Goal: Transaction & Acquisition: Obtain resource

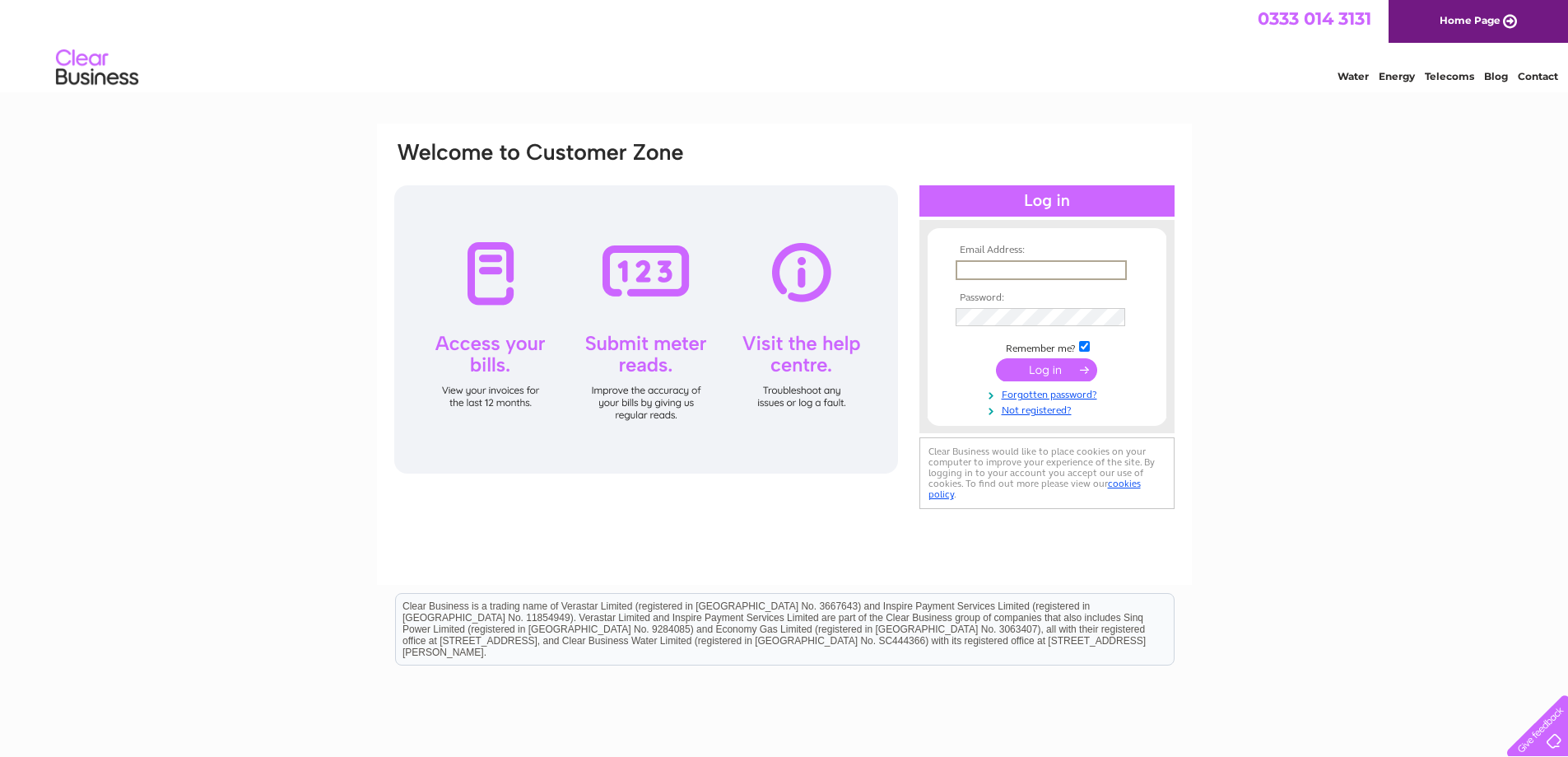
click at [975, 268] on input "text" at bounding box center [1041, 270] width 171 height 20
click at [1020, 369] on input "submit" at bounding box center [1046, 370] width 102 height 23
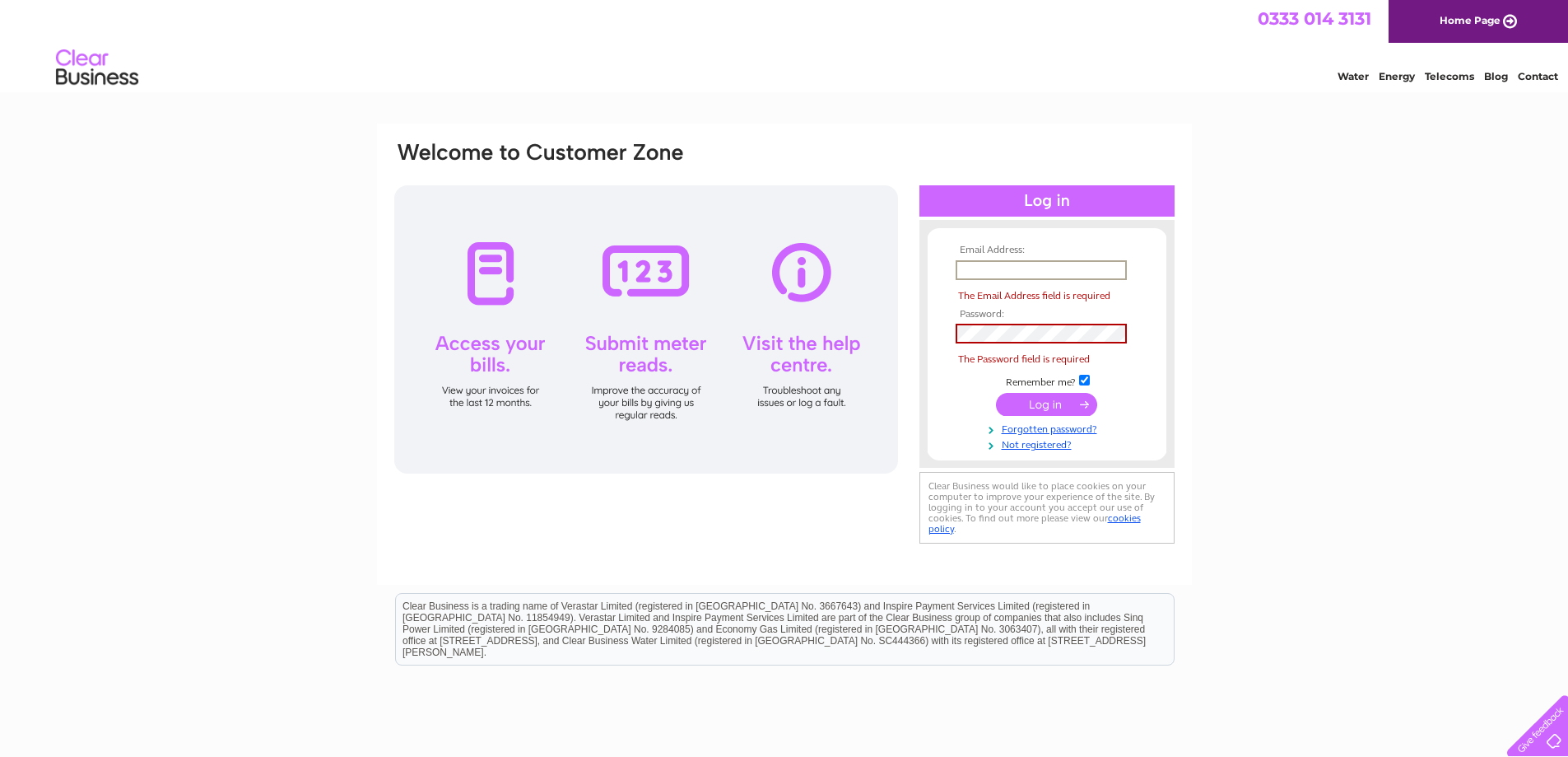
click at [969, 266] on input "text" at bounding box center [1041, 270] width 171 height 20
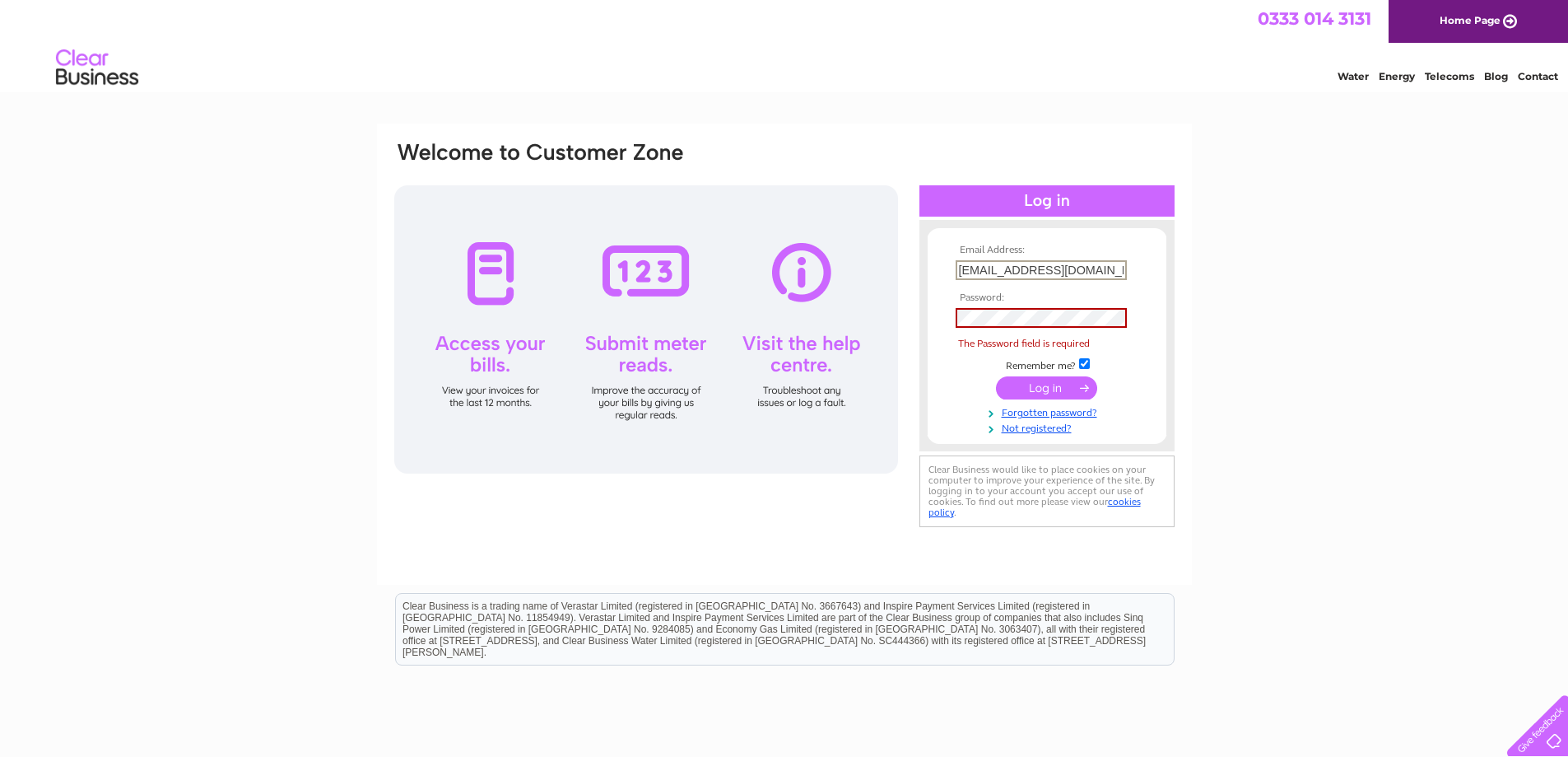
type input "kimberleyelliott287@gmail.com"
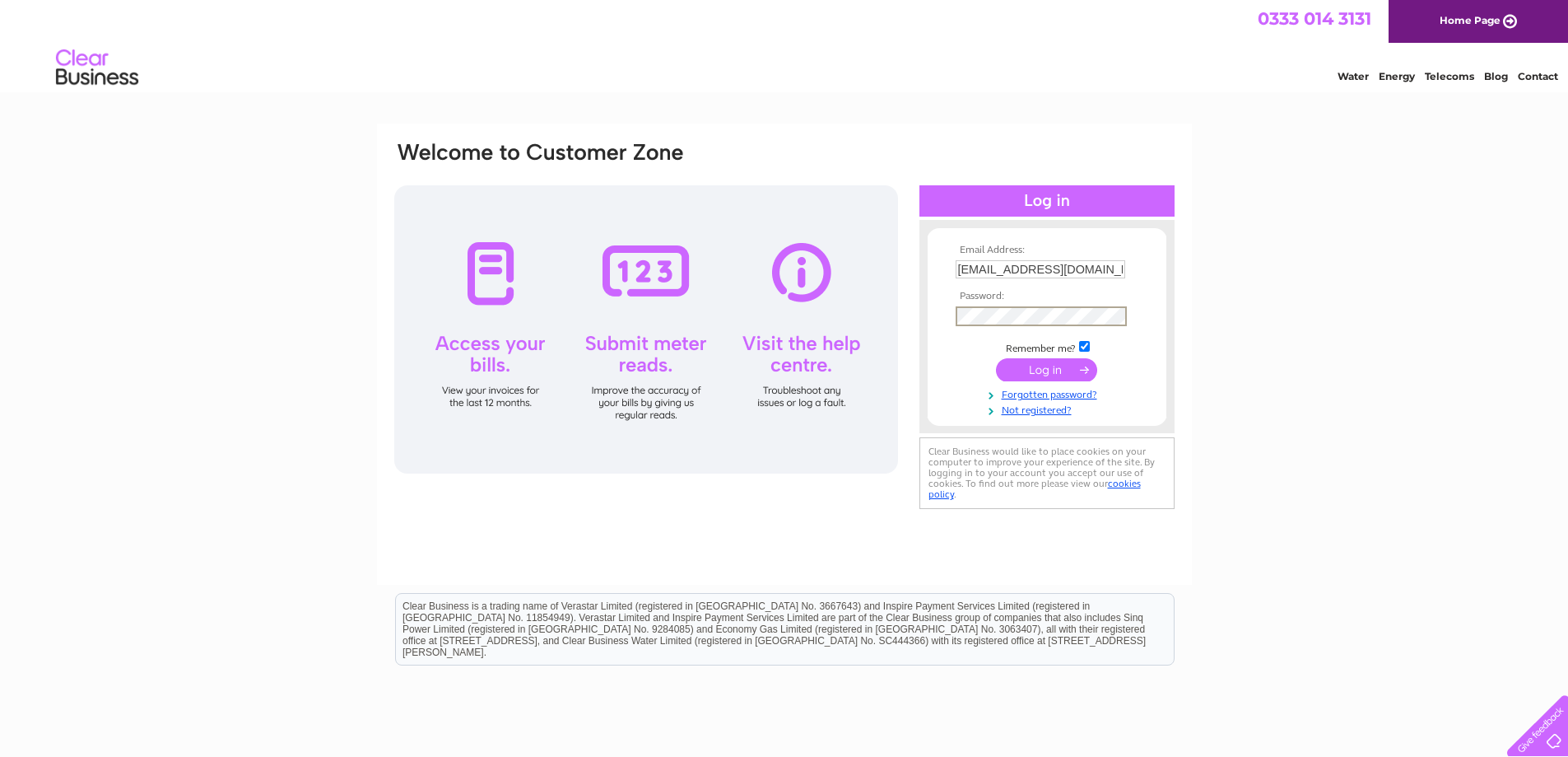
click at [1024, 368] on input "submit" at bounding box center [1046, 370] width 102 height 23
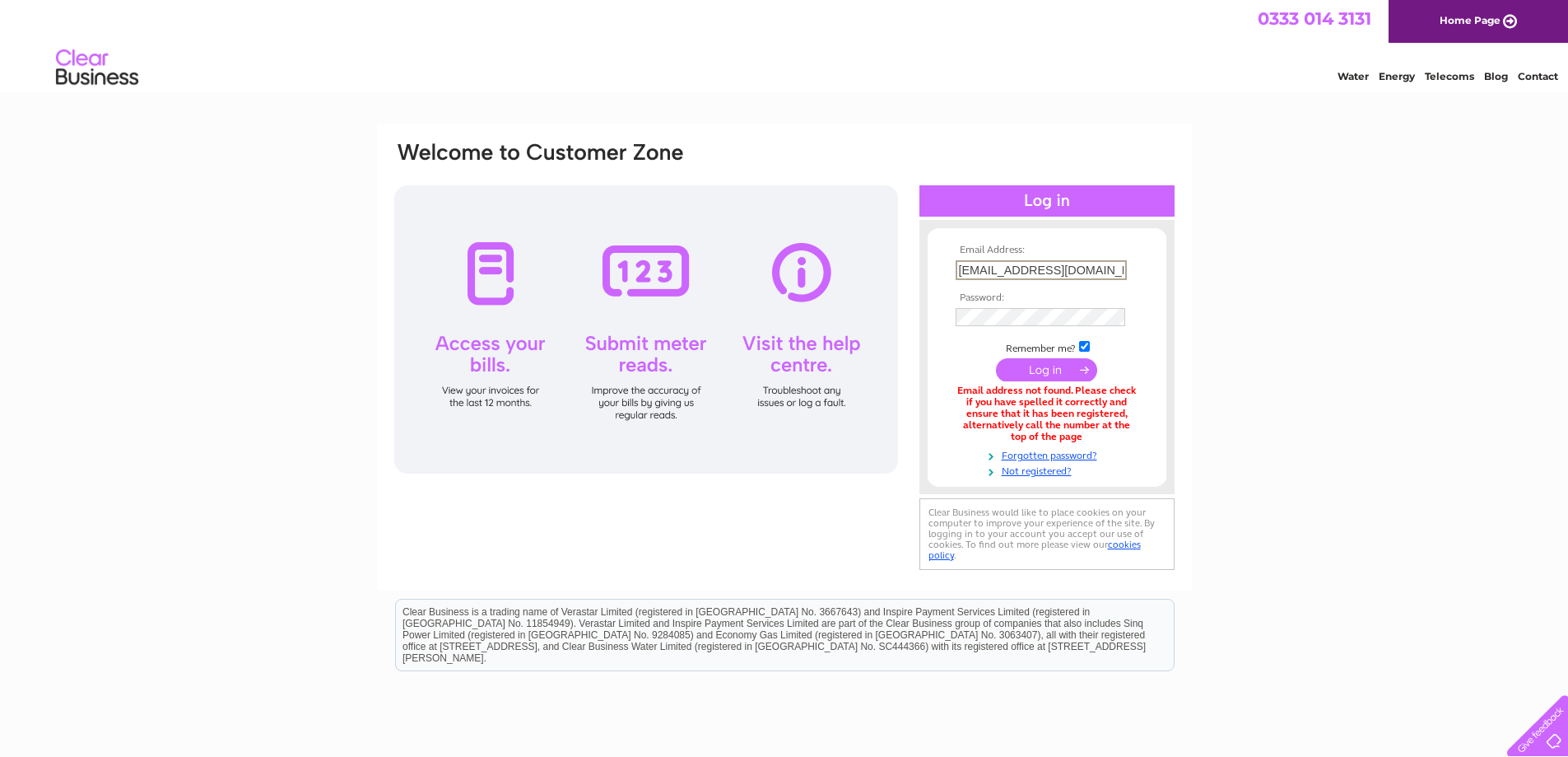
click at [1122, 267] on input "kimberleyelliott287@gmail.com" at bounding box center [1041, 270] width 171 height 20
type input "k"
type input "moorsend@uwclub.net"
click at [1019, 365] on input "submit" at bounding box center [1046, 368] width 102 height 23
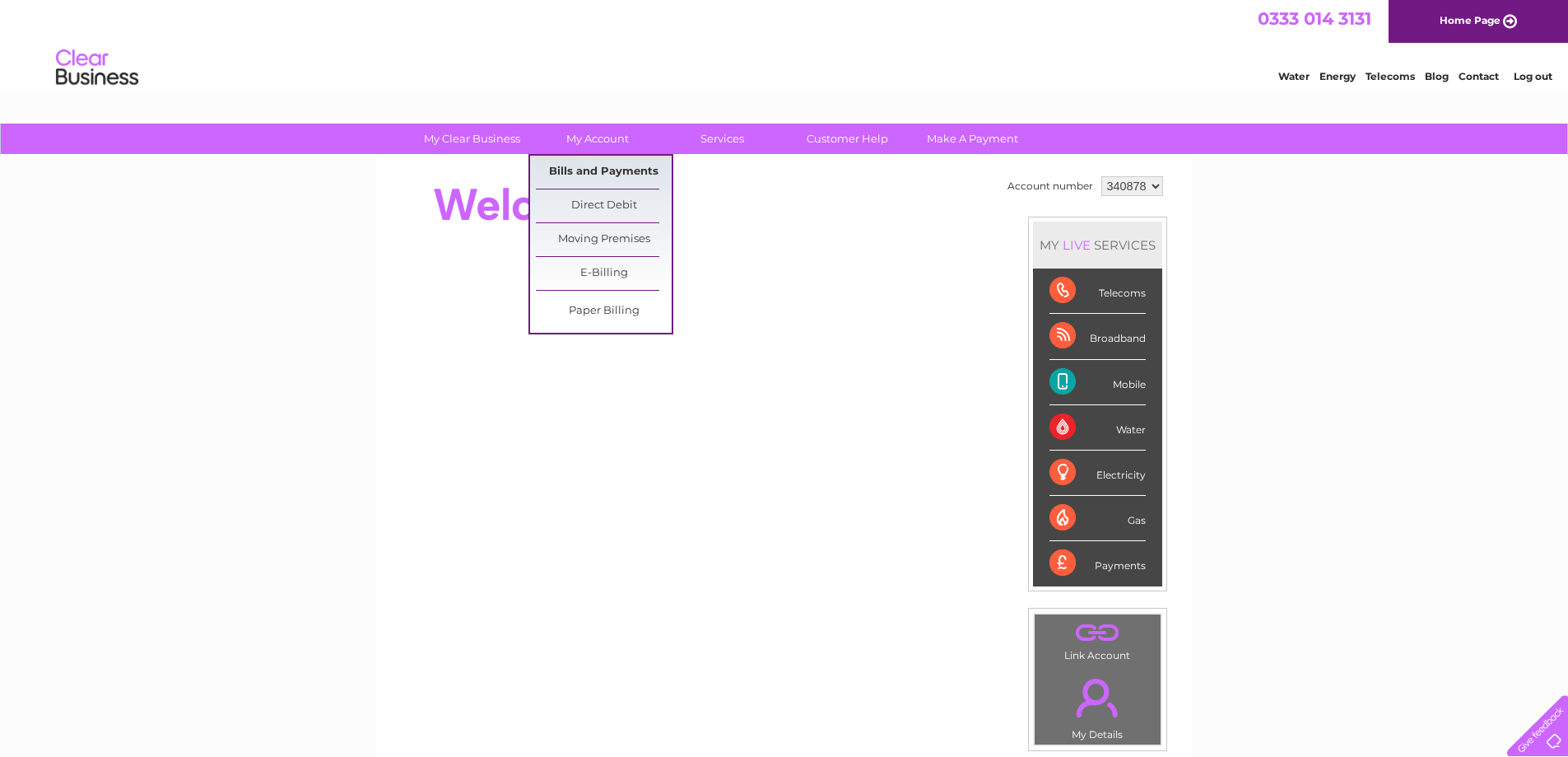
click at [587, 171] on link "Bills and Payments" at bounding box center [604, 172] width 136 height 33
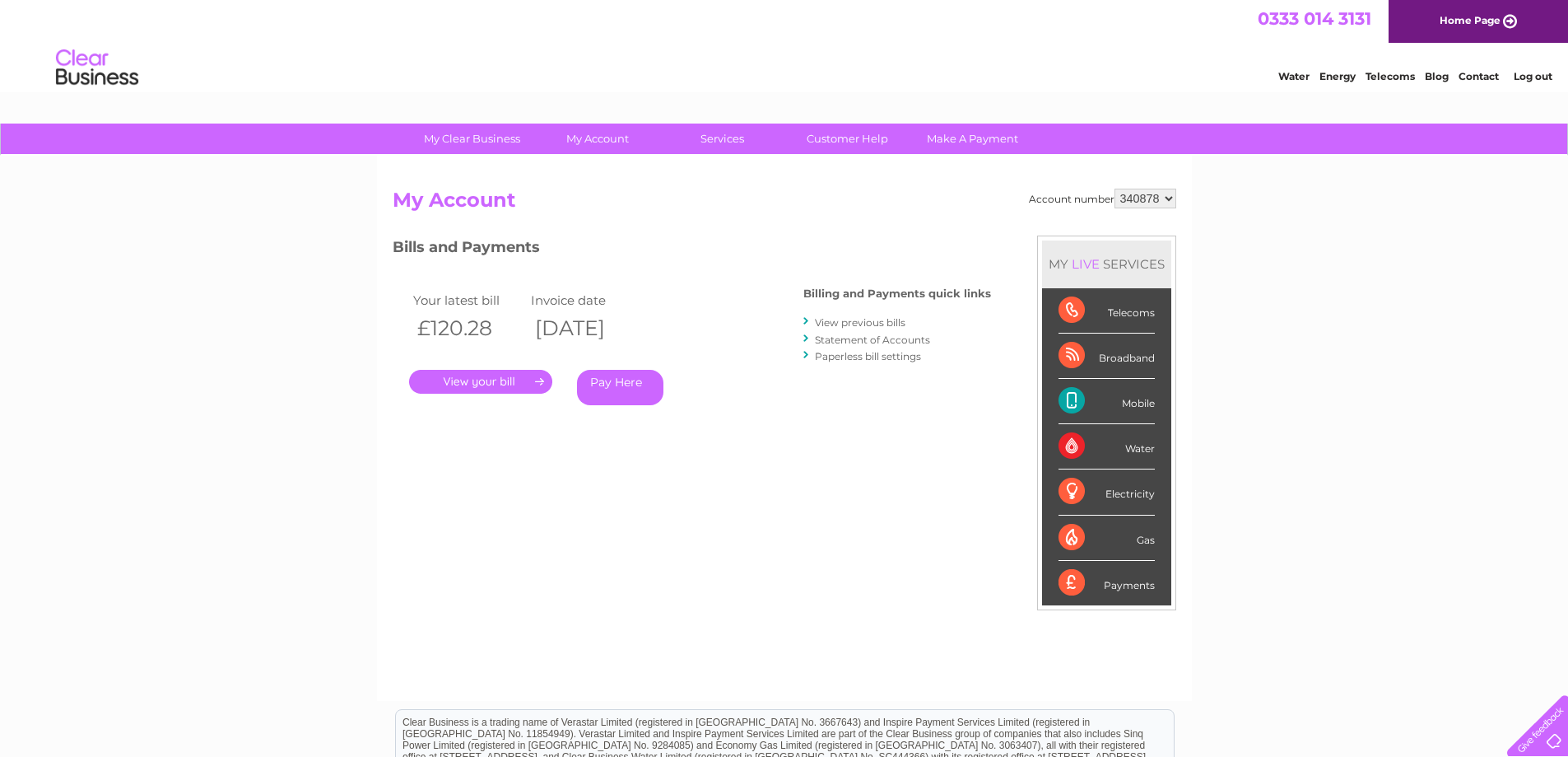
click at [529, 382] on link "." at bounding box center [480, 382] width 143 height 24
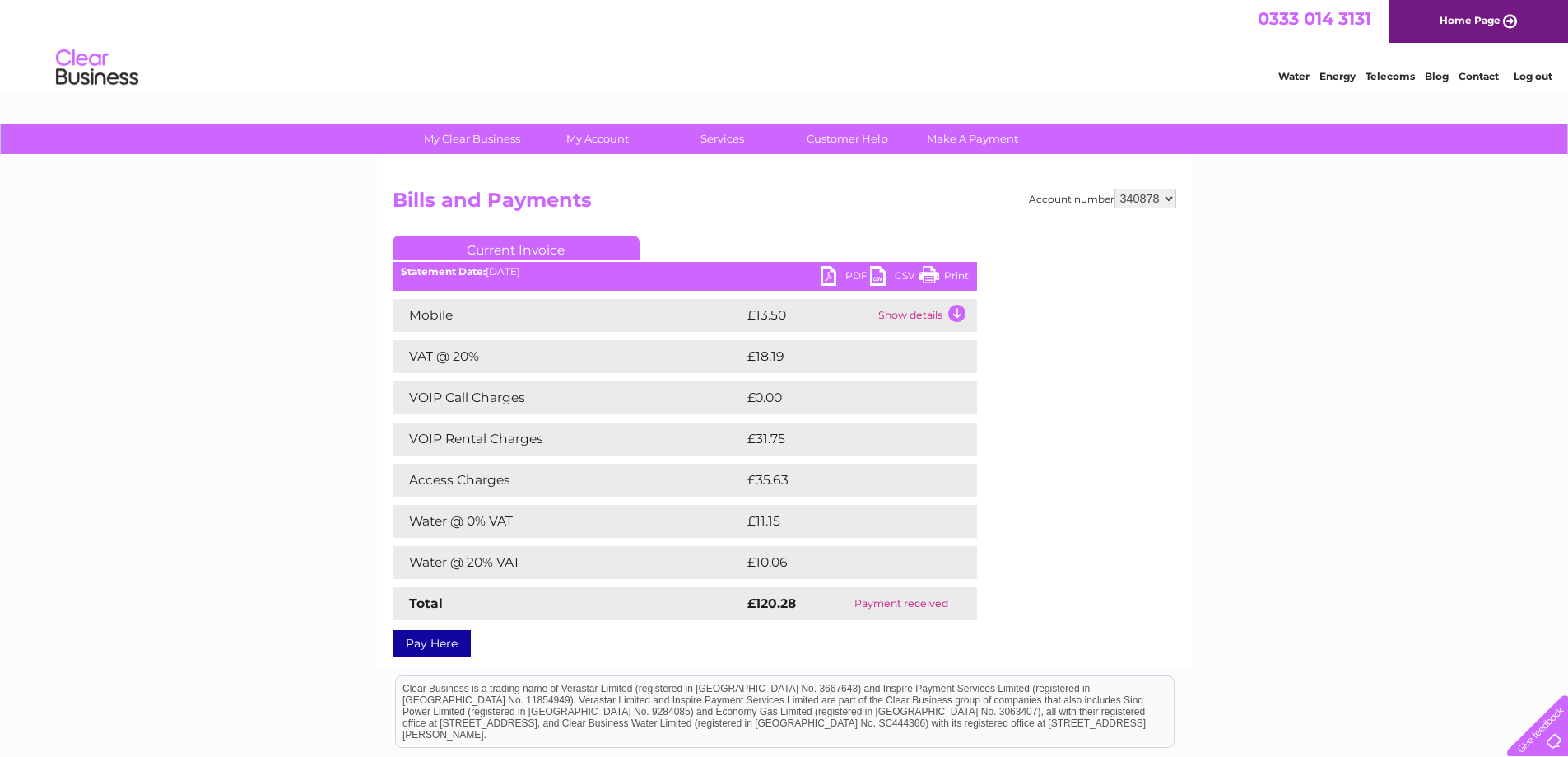
click at [949, 317] on td "Show details" at bounding box center [926, 315] width 103 height 33
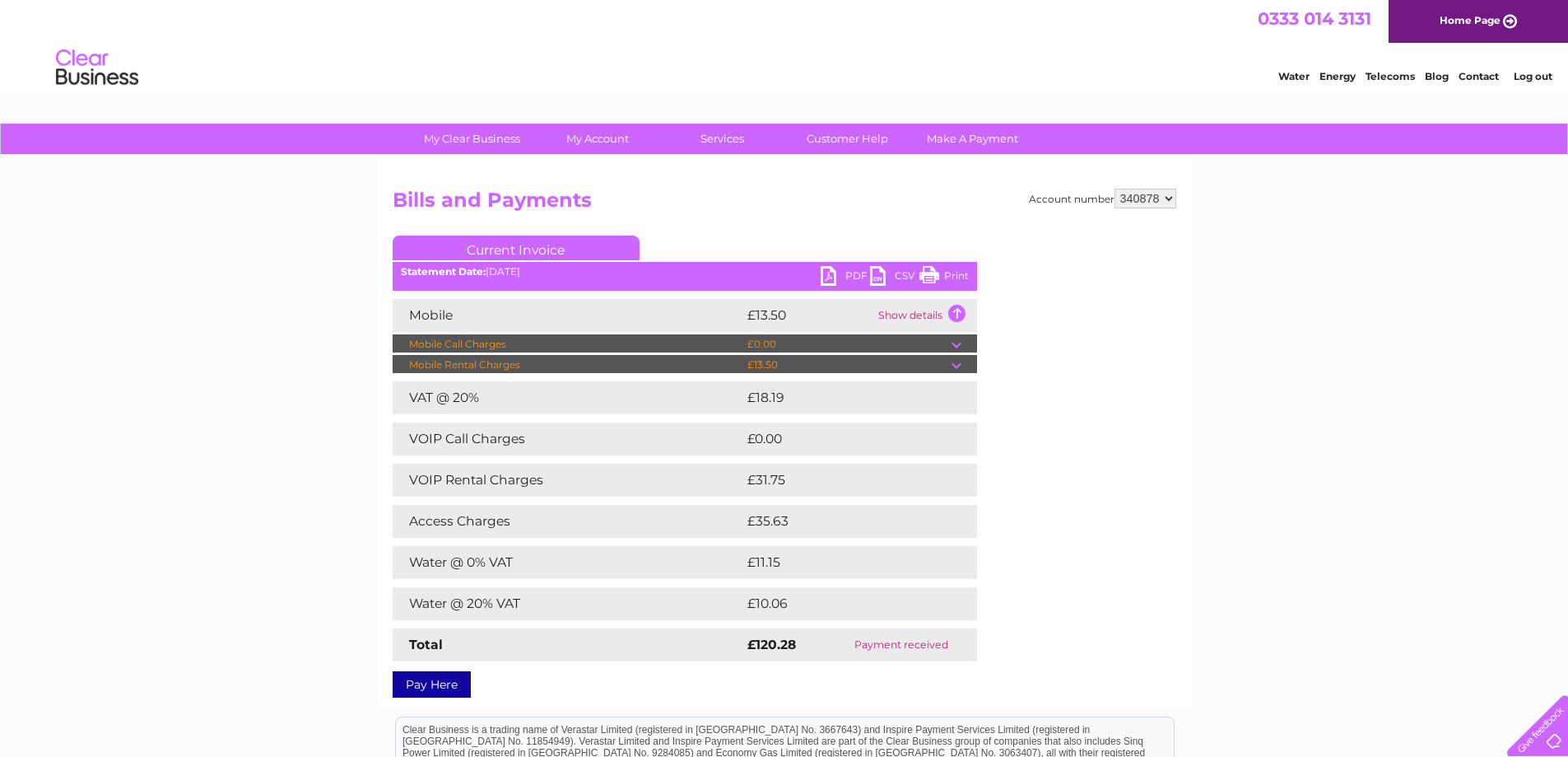
click at [838, 279] on link "PDF" at bounding box center [845, 277] width 49 height 24
click at [836, 276] on link "PDF" at bounding box center [845, 277] width 49 height 24
click at [827, 277] on link "PDF" at bounding box center [845, 277] width 49 height 24
click at [954, 315] on td "Show details" at bounding box center [926, 315] width 103 height 33
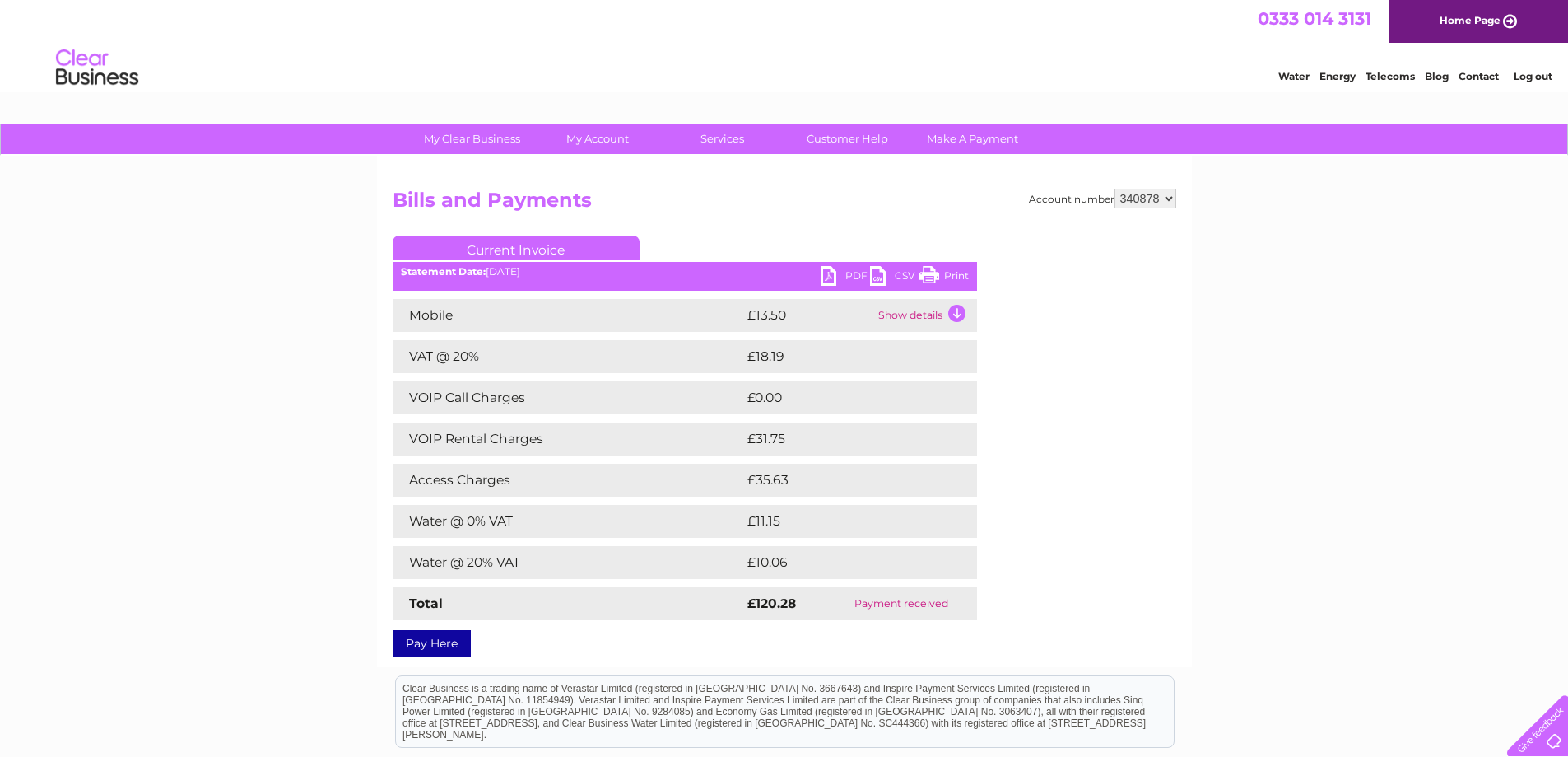
click at [832, 273] on link "PDF" at bounding box center [845, 277] width 49 height 24
